Goal: Navigation & Orientation: Find specific page/section

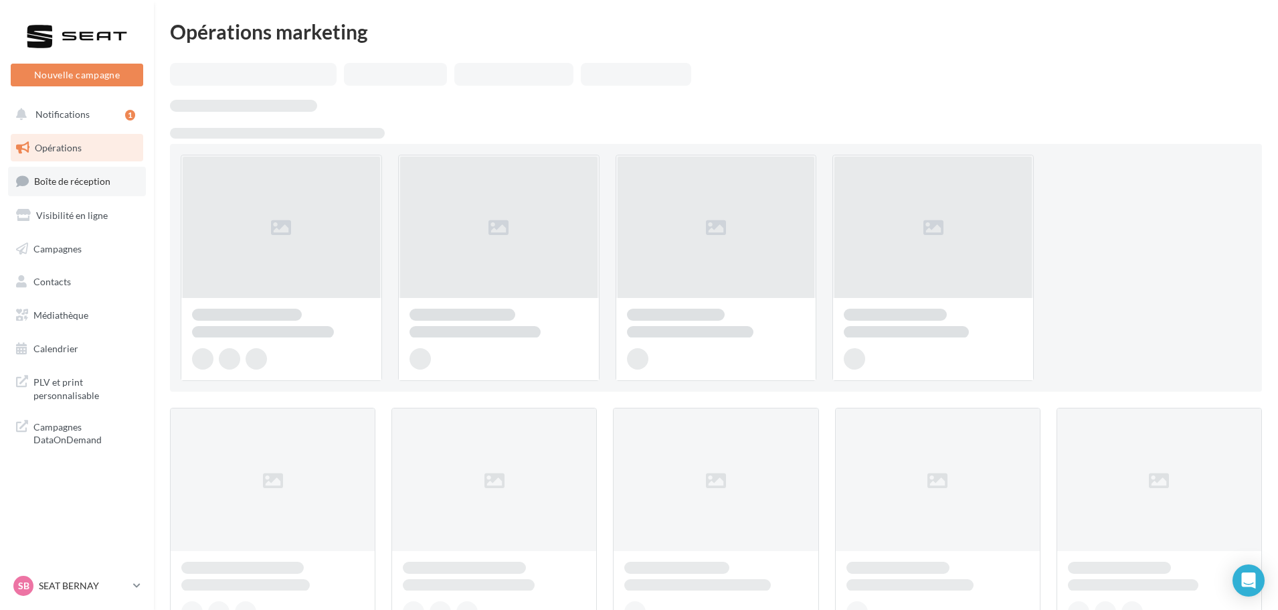
click at [76, 176] on span "Boîte de réception" at bounding box center [72, 180] width 76 height 11
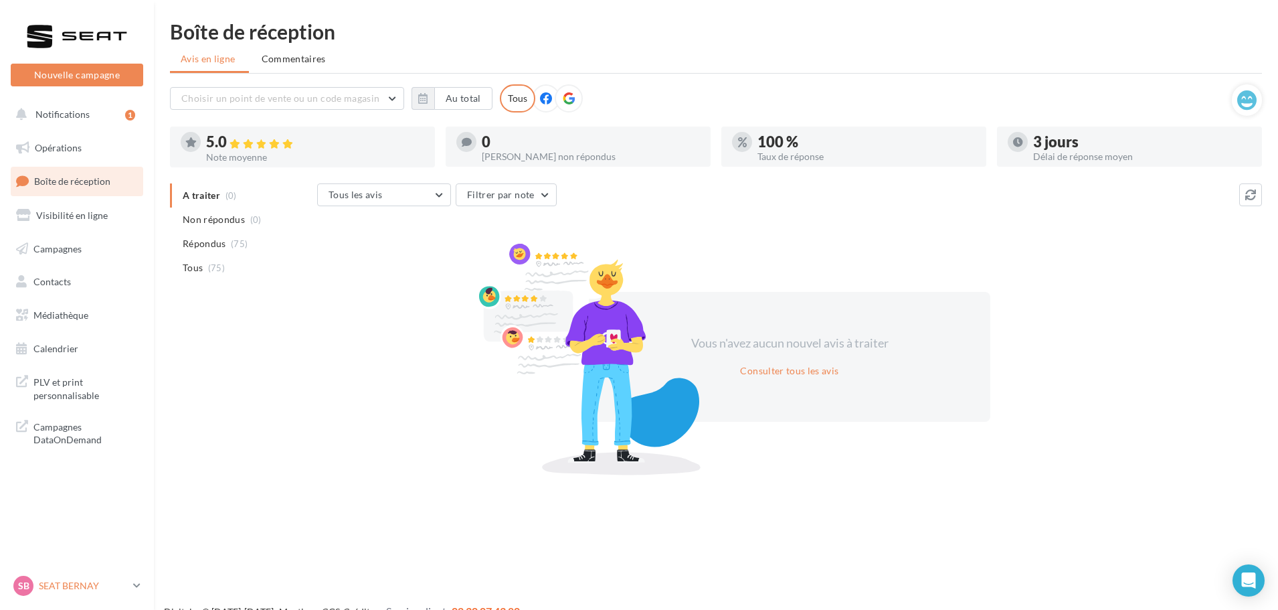
click at [84, 582] on p "SEAT BERNAY" at bounding box center [83, 585] width 89 height 13
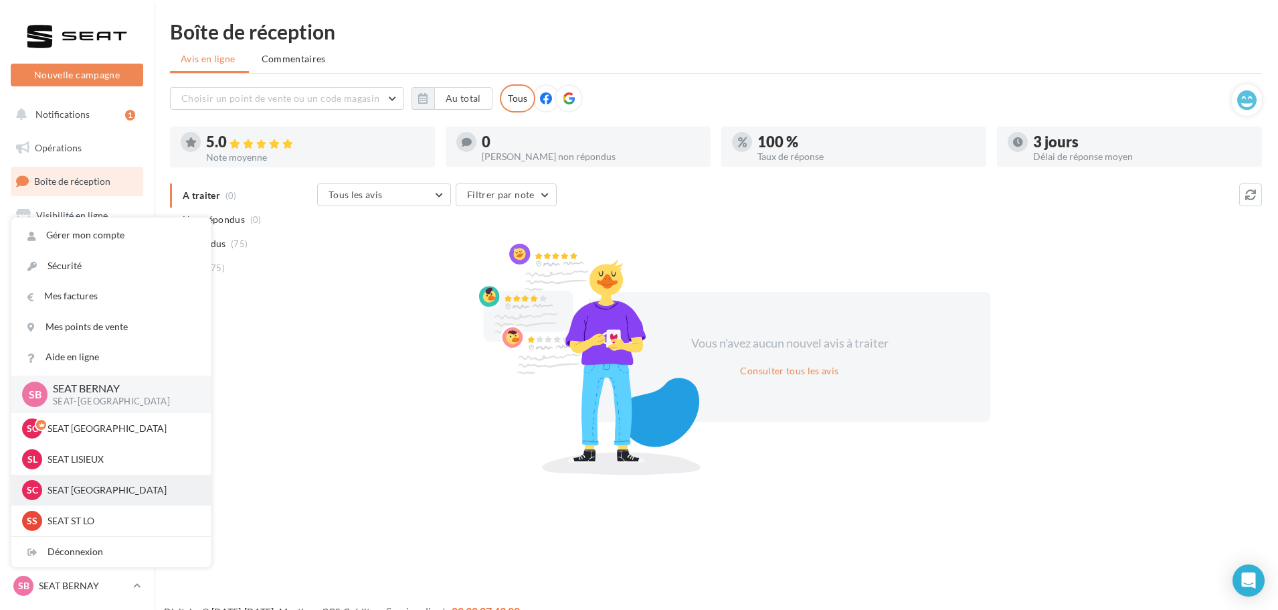
click at [82, 489] on p "SEAT [GEOGRAPHIC_DATA]" at bounding box center [121, 489] width 147 height 13
